Goal: Task Accomplishment & Management: Manage account settings

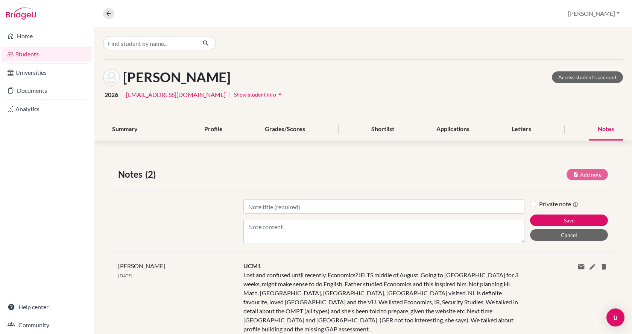
click at [179, 180] on div "Notes (2) Add note" at bounding box center [362, 175] width 501 height 14
click at [171, 44] on input "Find student by name..." at bounding box center [149, 43] width 93 height 14
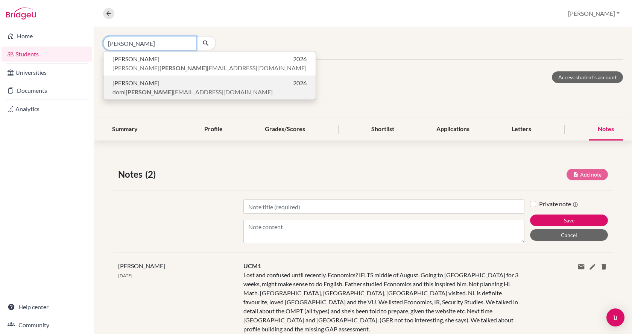
type input "[PERSON_NAME]"
click at [185, 89] on p "[PERSON_NAME] [EMAIL_ADDRESS][DOMAIN_NAME]" at bounding box center [209, 92] width 194 height 9
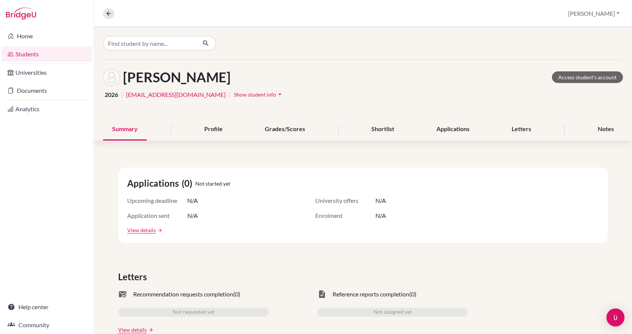
click at [234, 95] on span "Show student info" at bounding box center [255, 94] width 42 height 6
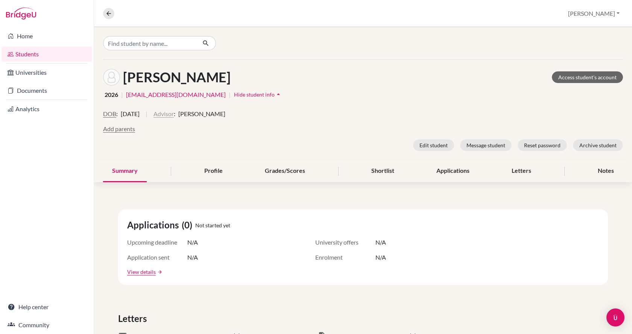
click at [174, 112] on button "Advisor" at bounding box center [163, 113] width 20 height 9
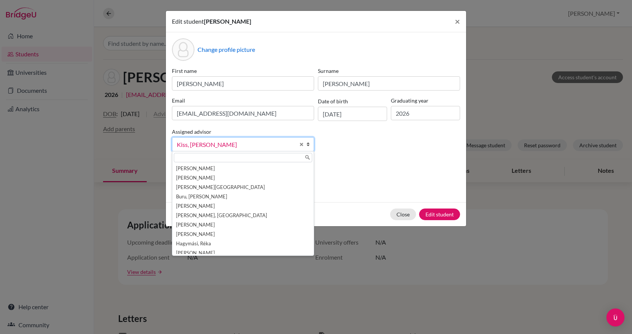
scroll to position [32, 0]
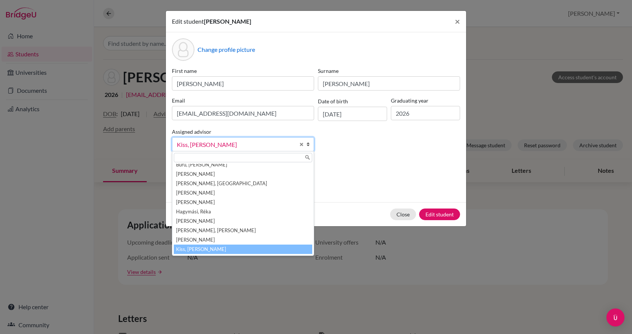
click at [202, 143] on span "Kiss, [PERSON_NAME]" at bounding box center [236, 145] width 118 height 10
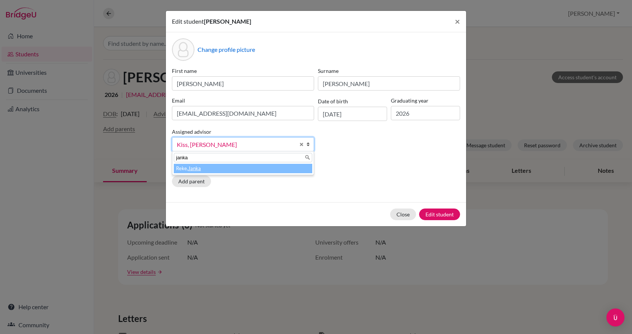
type input "janka"
click at [193, 166] on em "Janka" at bounding box center [194, 168] width 13 height 6
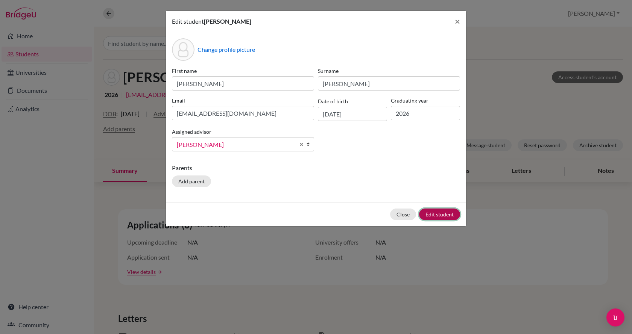
click at [435, 211] on button "Edit student" at bounding box center [439, 215] width 41 height 12
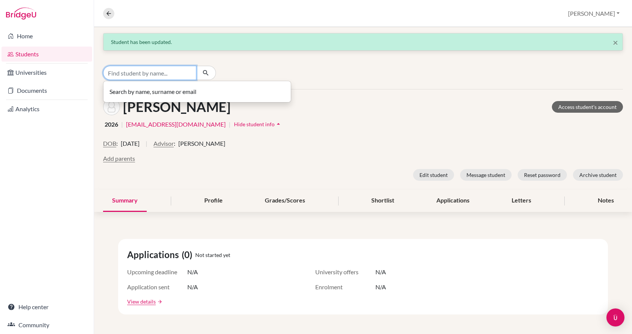
click at [161, 72] on input "Find student by name..." at bounding box center [149, 73] width 93 height 14
click at [268, 66] on div "Search by name, surname or email" at bounding box center [189, 73] width 173 height 14
